Goal: Information Seeking & Learning: Learn about a topic

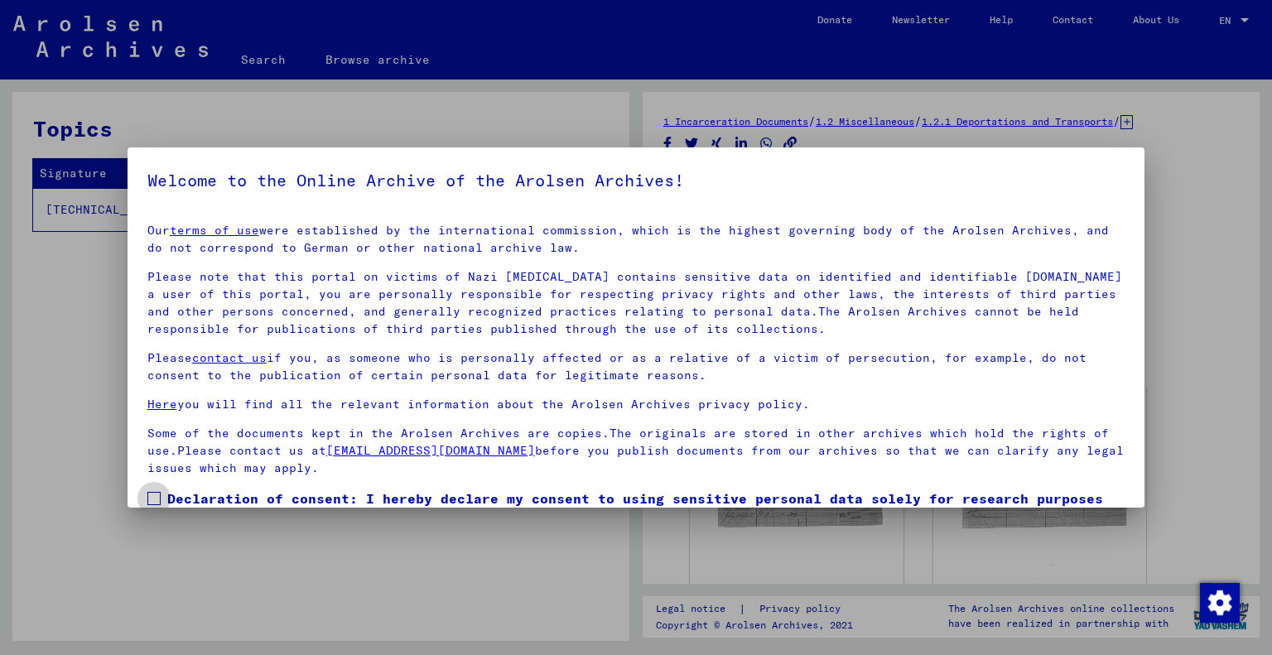
click at [156, 495] on span at bounding box center [153, 498] width 13 height 13
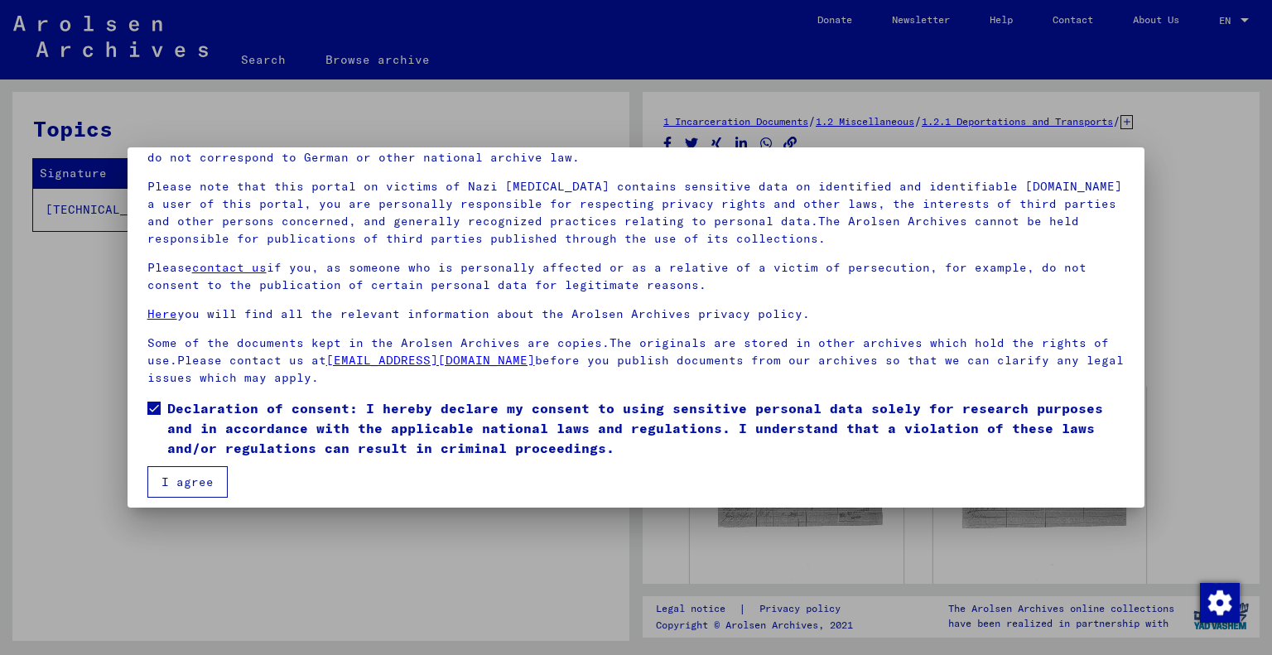
scroll to position [99, 0]
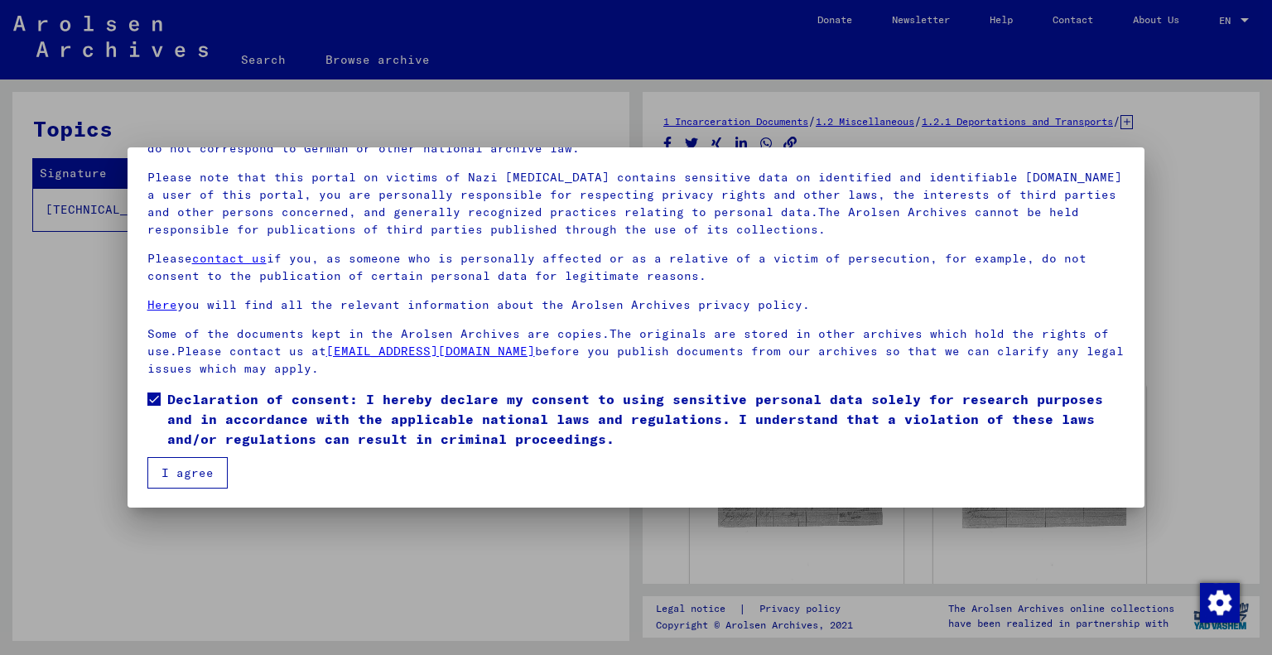
click at [195, 473] on button "I agree" at bounding box center [187, 472] width 80 height 31
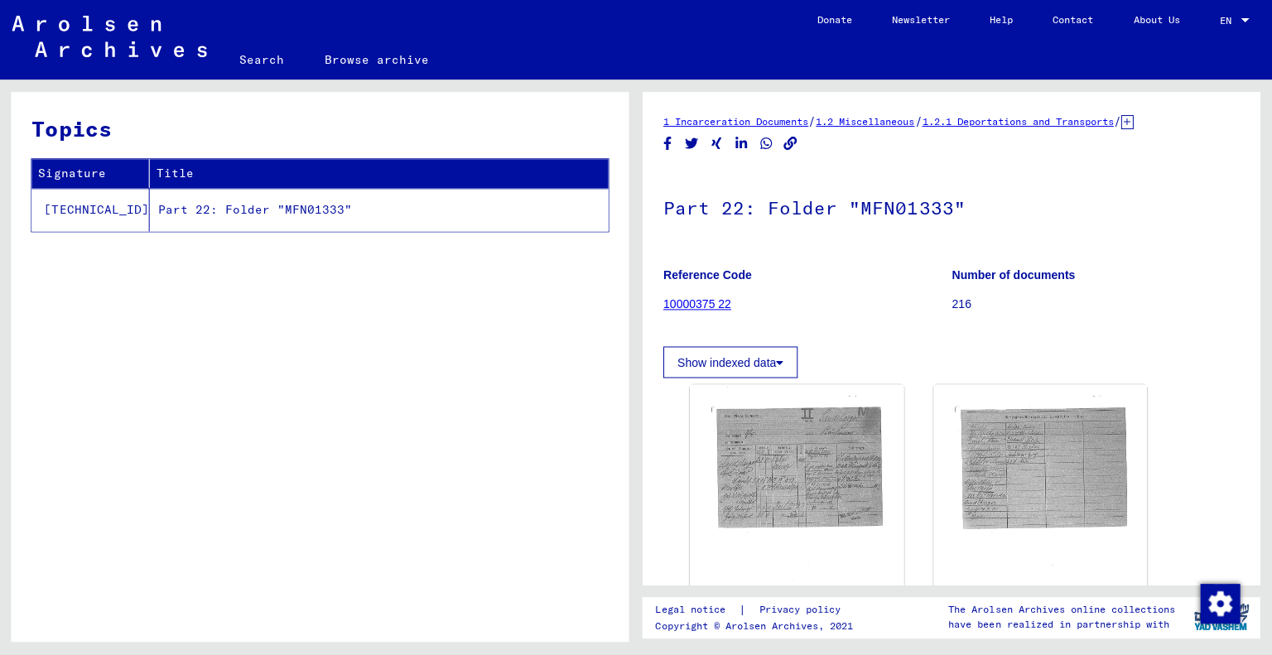
scroll to position [0, 0]
click at [246, 216] on td "Part 22: Folder "MFN01333"" at bounding box center [380, 209] width 458 height 43
click at [887, 204] on h1 "Part 22: Folder "MFN01333"" at bounding box center [950, 206] width 575 height 73
click at [76, 205] on td "[TECHNICAL_ID]" at bounding box center [92, 209] width 118 height 43
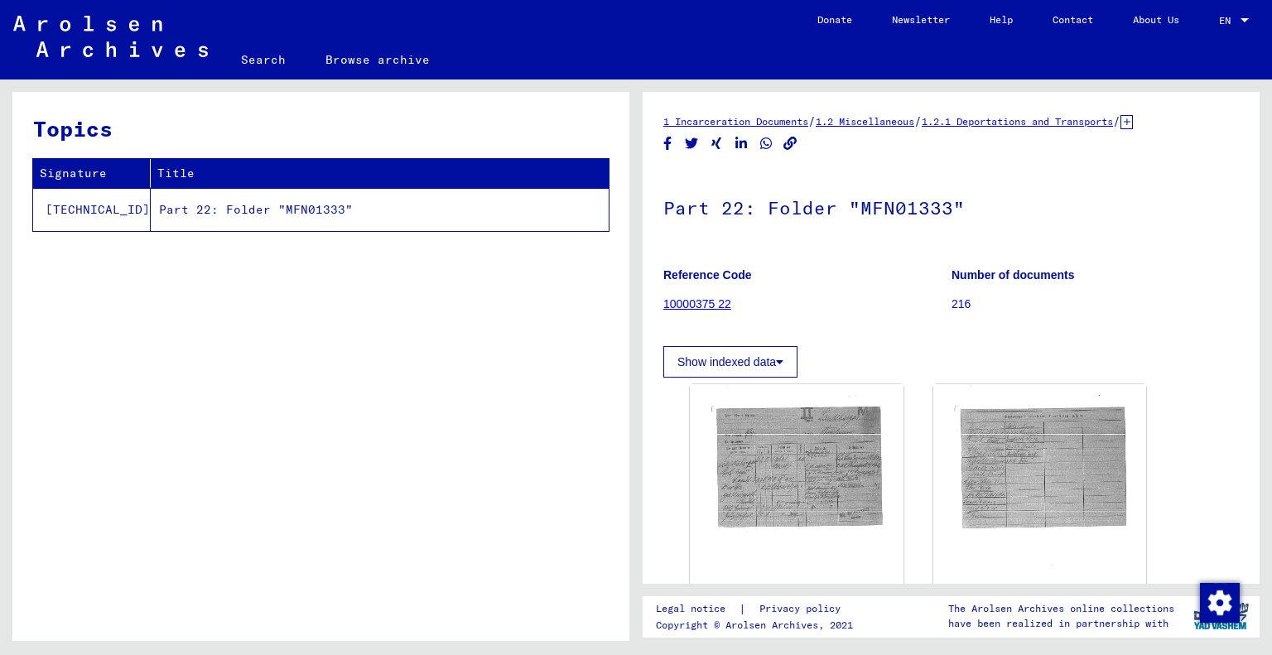
drag, startPoint x: 734, startPoint y: 362, endPoint x: 709, endPoint y: 363, distance: 24.9
click at [709, 363] on button "Show indexed data" at bounding box center [730, 361] width 134 height 31
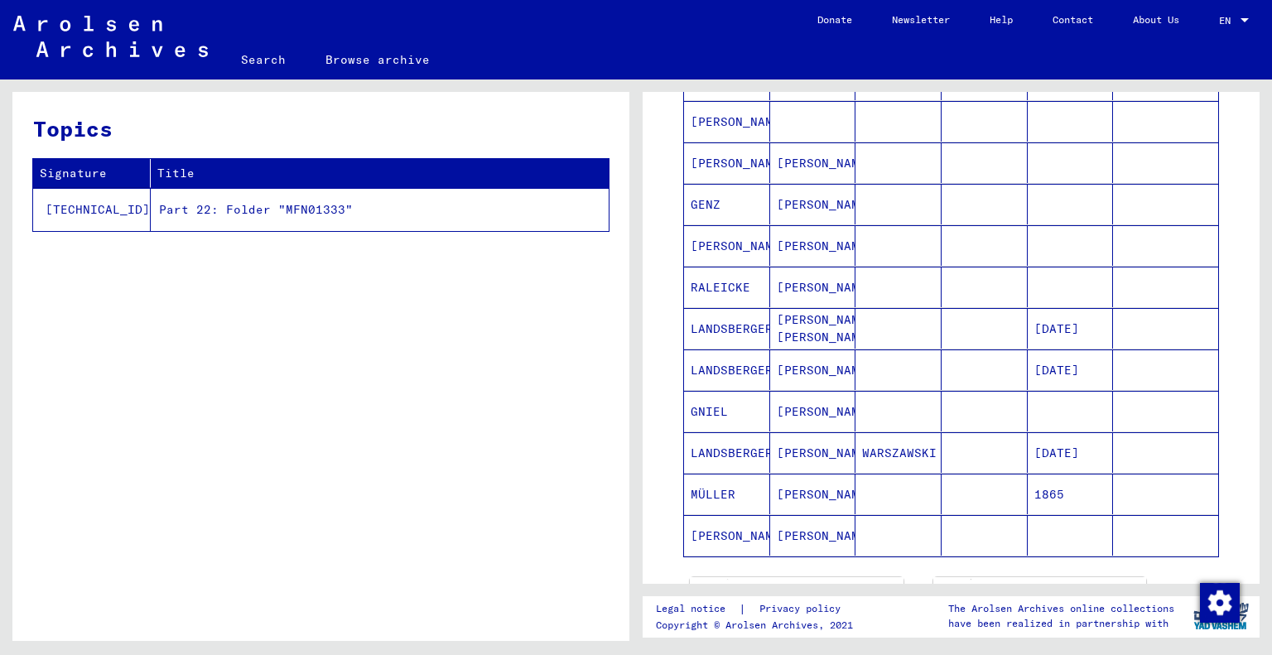
scroll to position [626, 0]
click at [709, 367] on mat-cell "LANDSBERGER" at bounding box center [727, 370] width 86 height 41
click at [713, 447] on mat-cell "LANDSBERGER" at bounding box center [727, 453] width 86 height 41
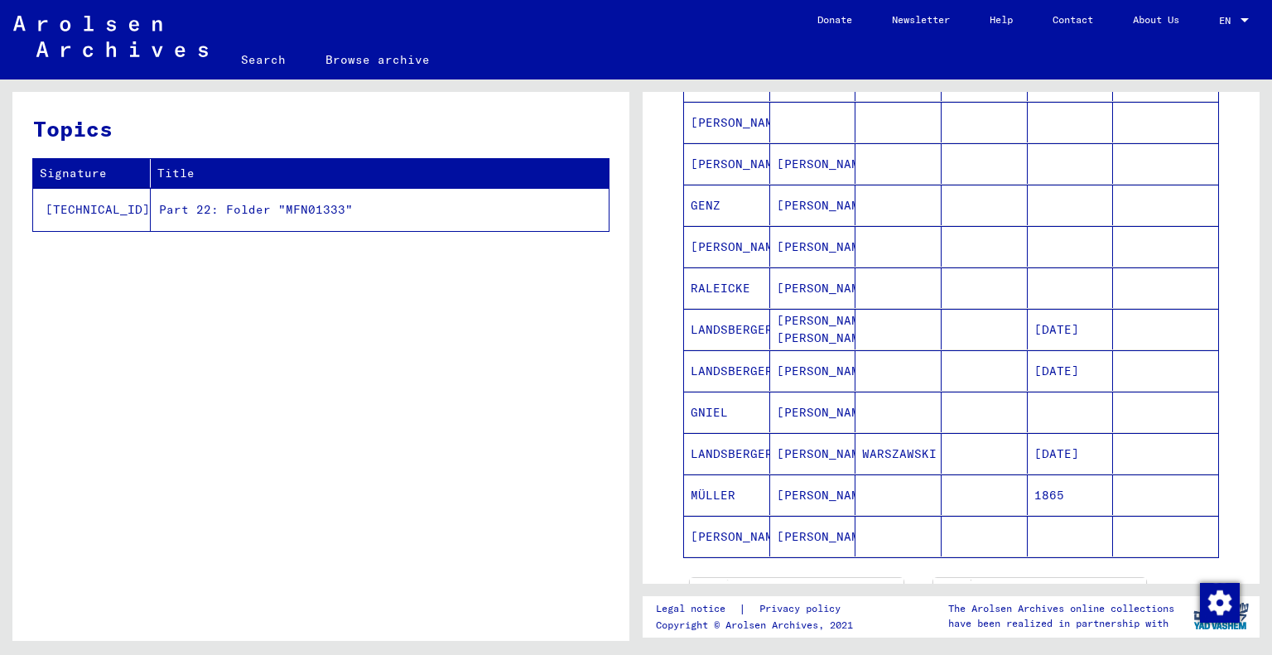
click at [710, 321] on mat-cell "LANDSBERGER" at bounding box center [727, 329] width 86 height 41
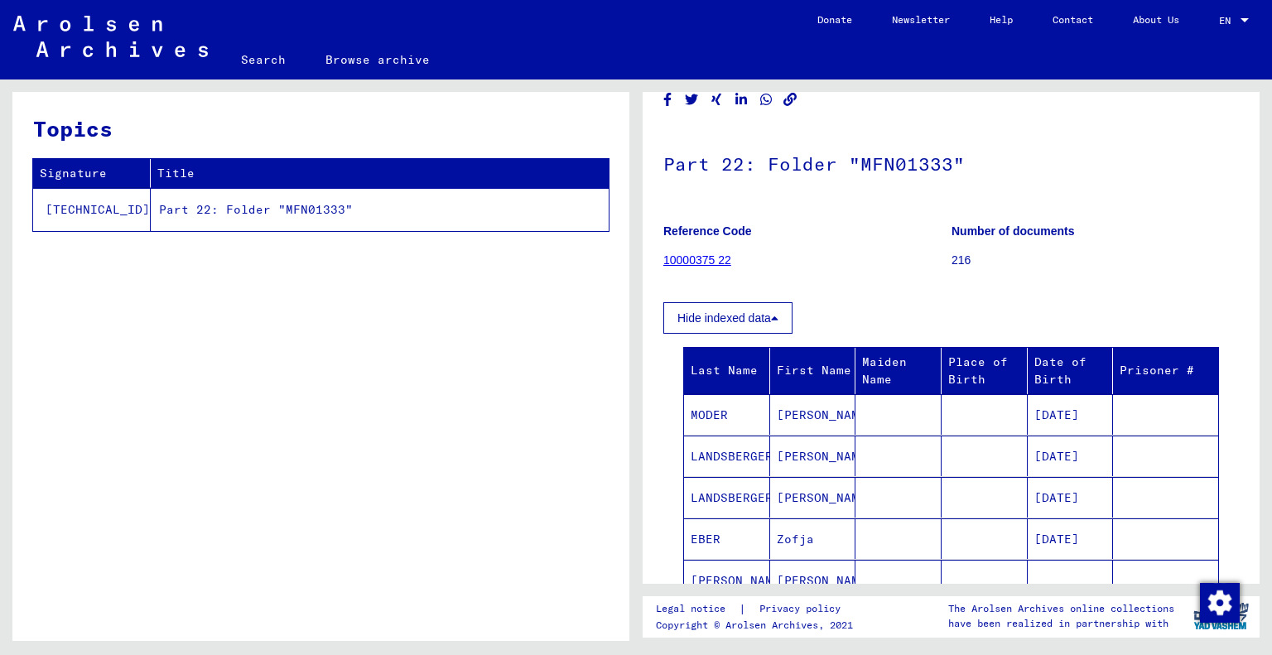
scroll to position [0, 0]
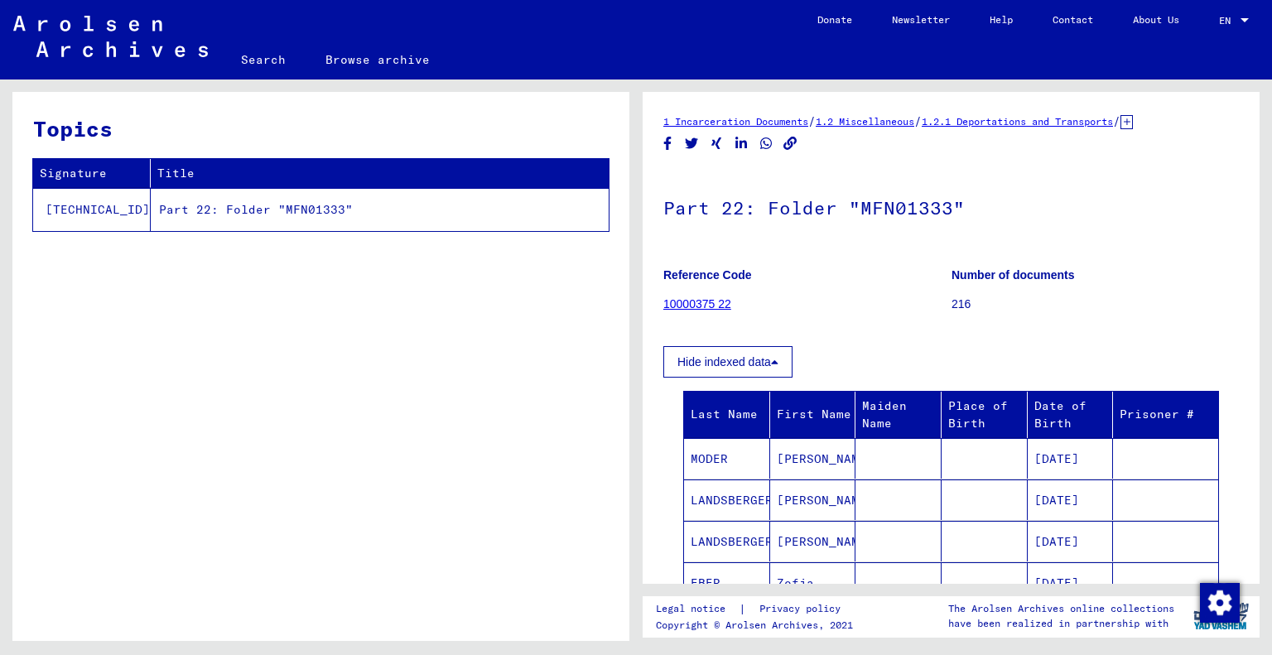
click at [748, 123] on link "1 Incarceration Documents" at bounding box center [735, 121] width 145 height 12
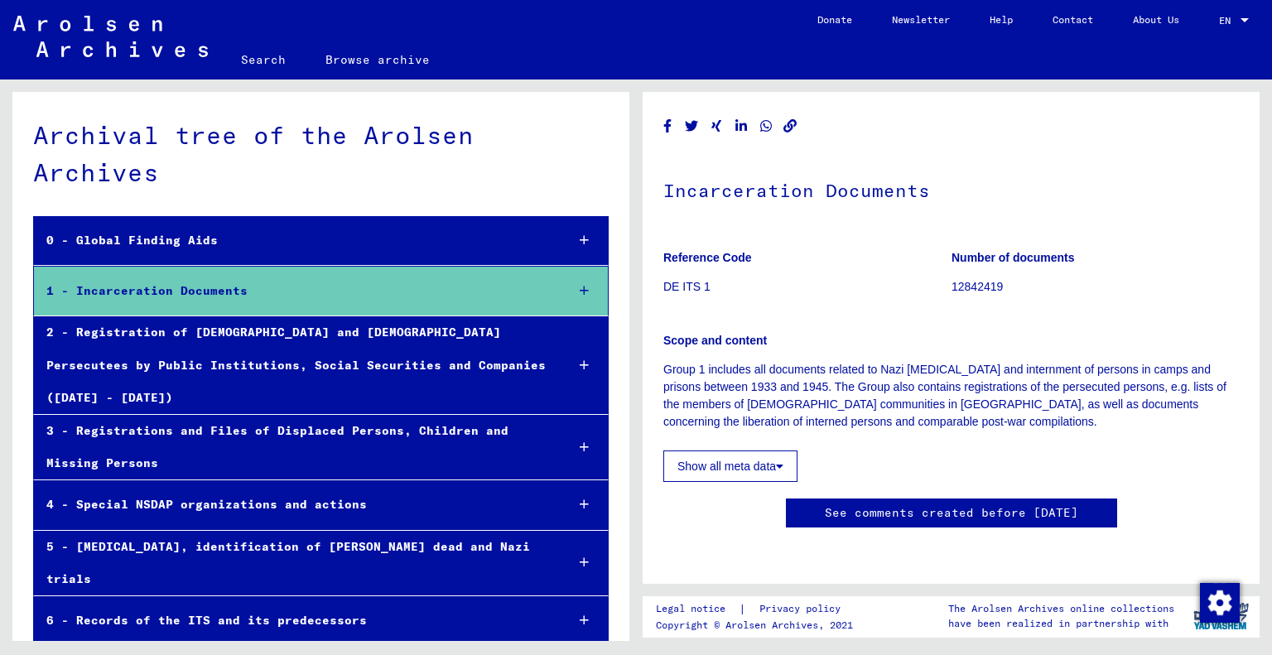
scroll to position [22, 0]
click at [734, 450] on button "Show all meta data" at bounding box center [730, 465] width 134 height 31
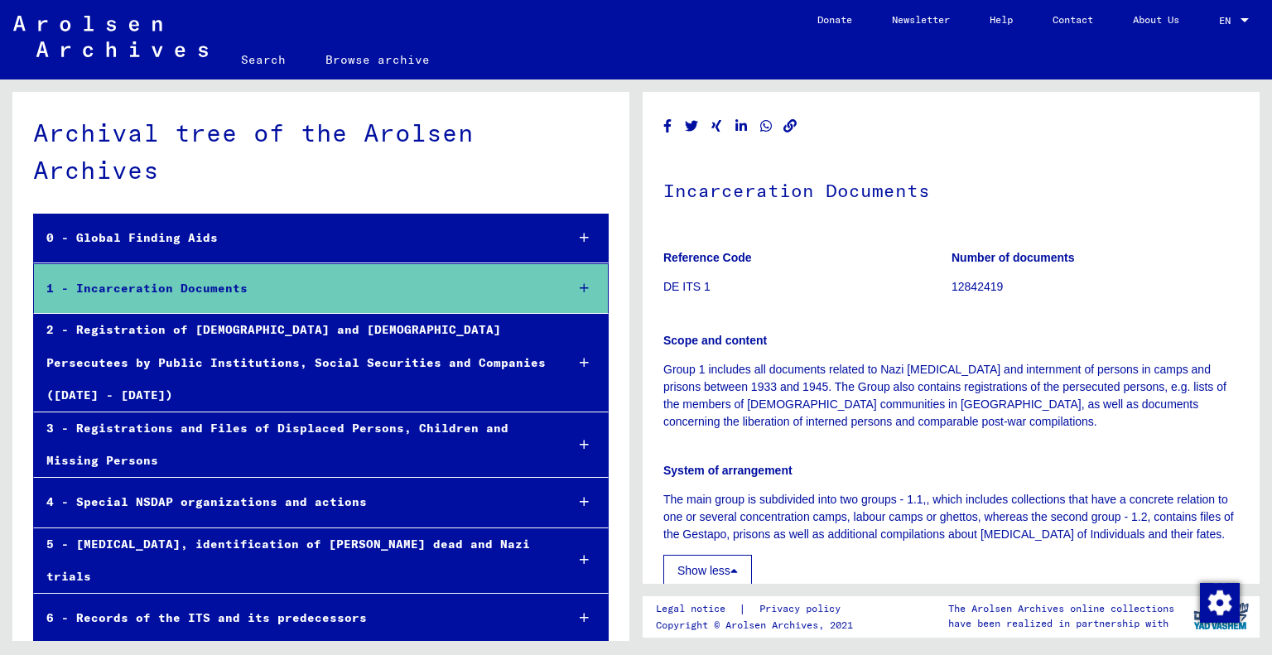
scroll to position [0, 0]
